Goal: Transaction & Acquisition: Purchase product/service

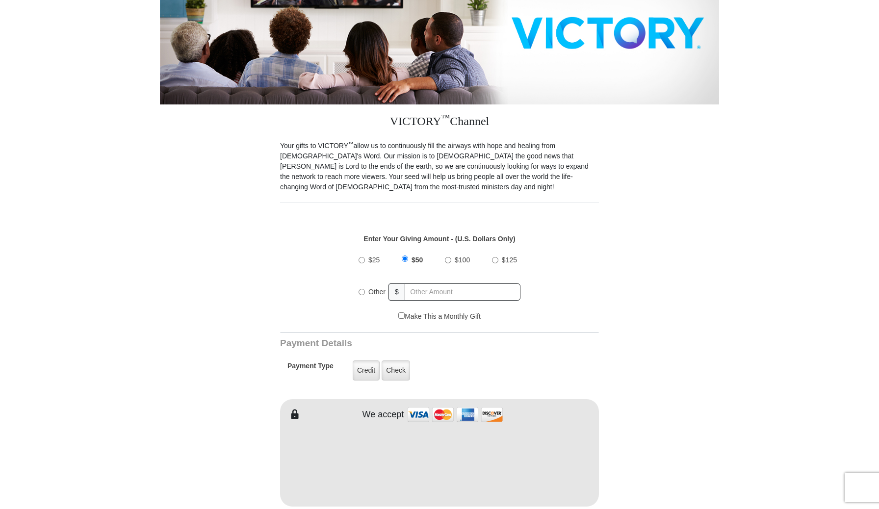
scroll to position [168, 0]
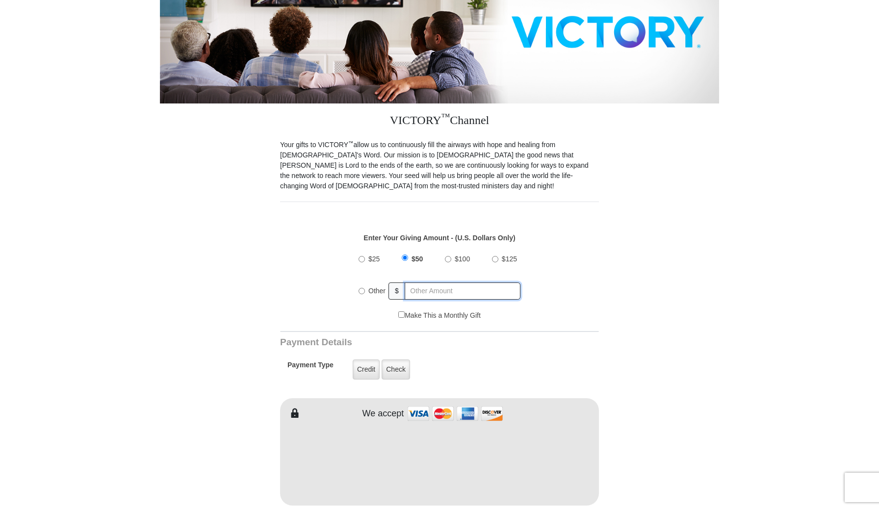
radio input "true"
click at [416, 287] on input "text" at bounding box center [463, 291] width 115 height 17
type input "41"
click at [370, 364] on label "Credit" at bounding box center [366, 370] width 27 height 20
click at [0, 0] on input "Credit" at bounding box center [0, 0] width 0 height 0
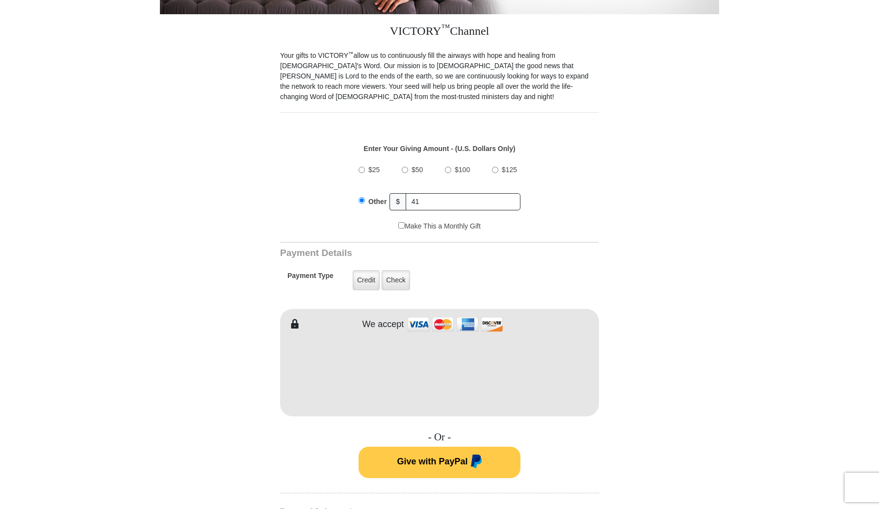
scroll to position [261, 0]
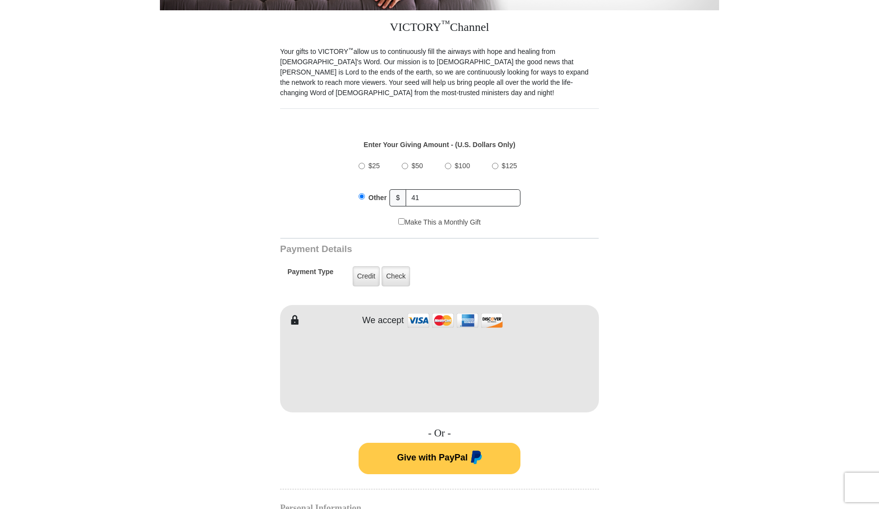
type input "[PERSON_NAME]"
type input "Sobrien"
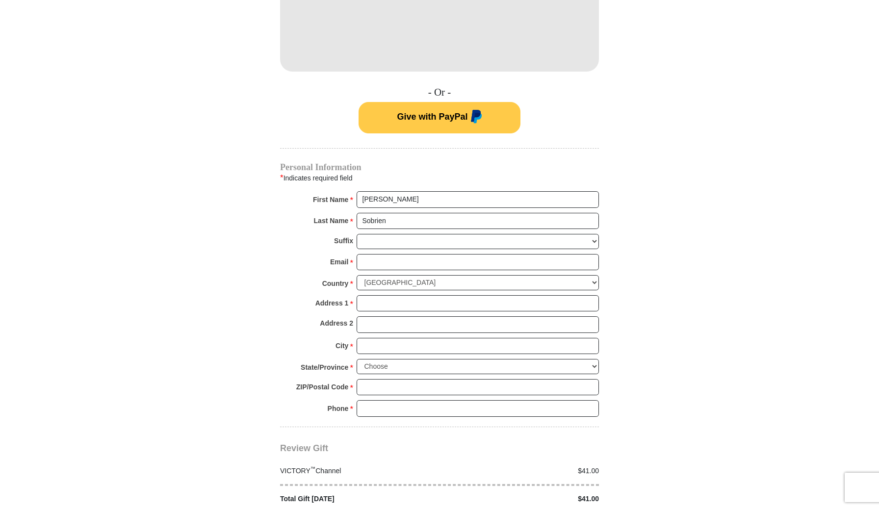
scroll to position [603, 0]
click at [402, 261] on input "Email *" at bounding box center [478, 262] width 242 height 17
type input "[EMAIL_ADDRESS][DOMAIN_NAME]"
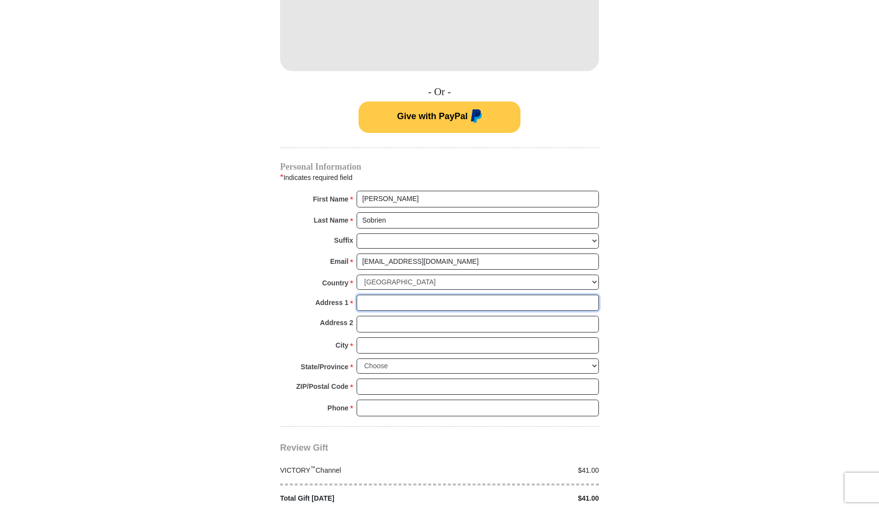
type input "[STREET_ADDRESS]"
type input "[GEOGRAPHIC_DATA]"
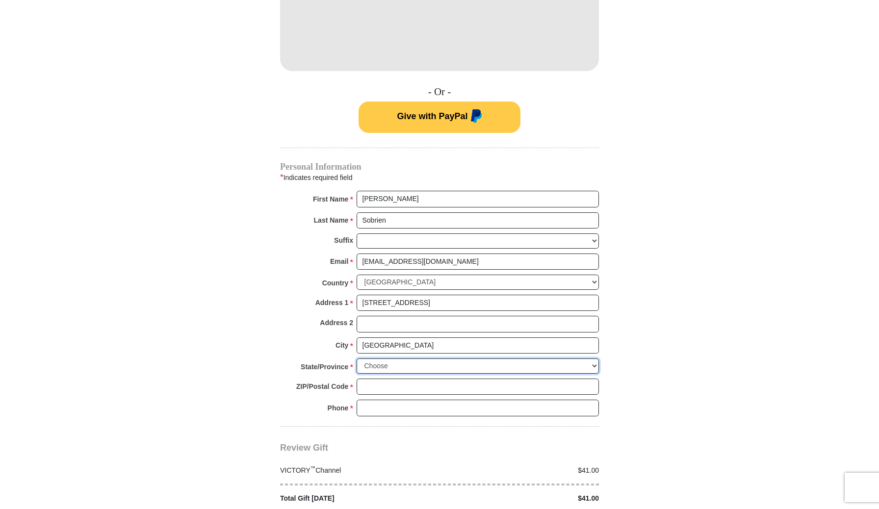
select select "CA"
type input "93308"
type input "6615736097"
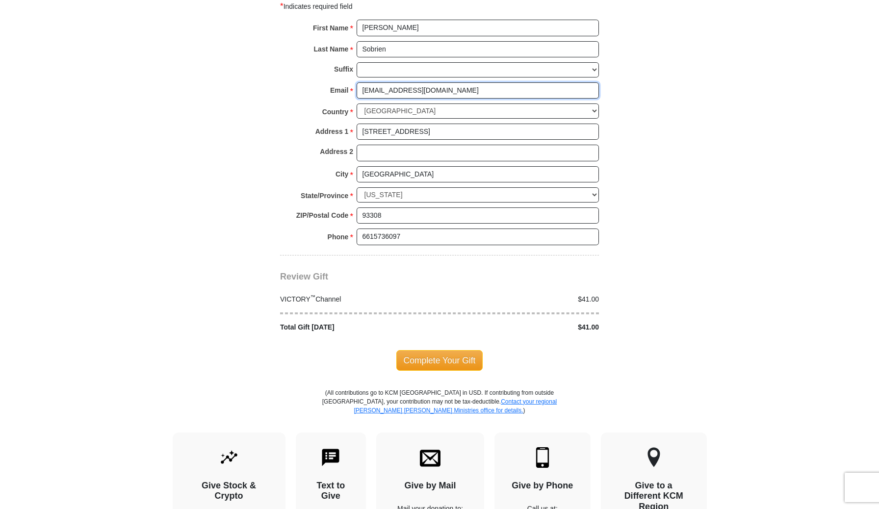
scroll to position [777, 0]
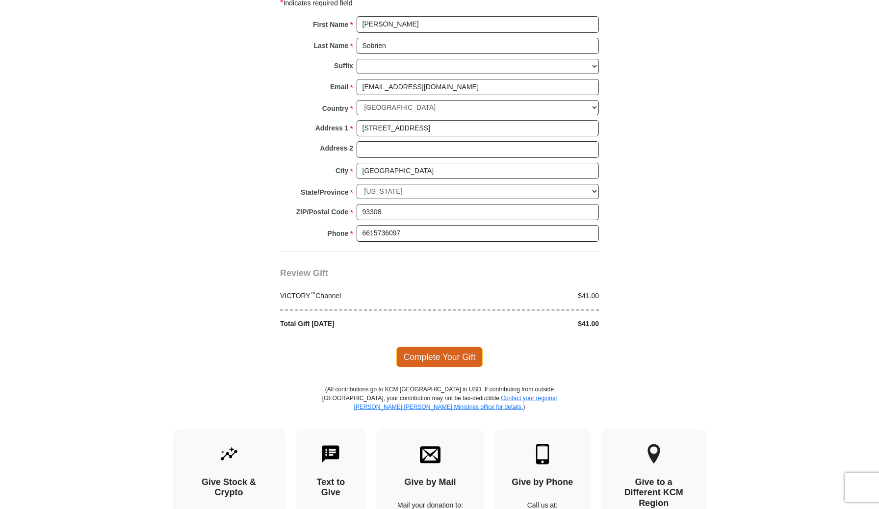
click at [425, 353] on span "Complete Your Gift" at bounding box center [439, 357] width 87 height 21
